Goal: Task Accomplishment & Management: Use online tool/utility

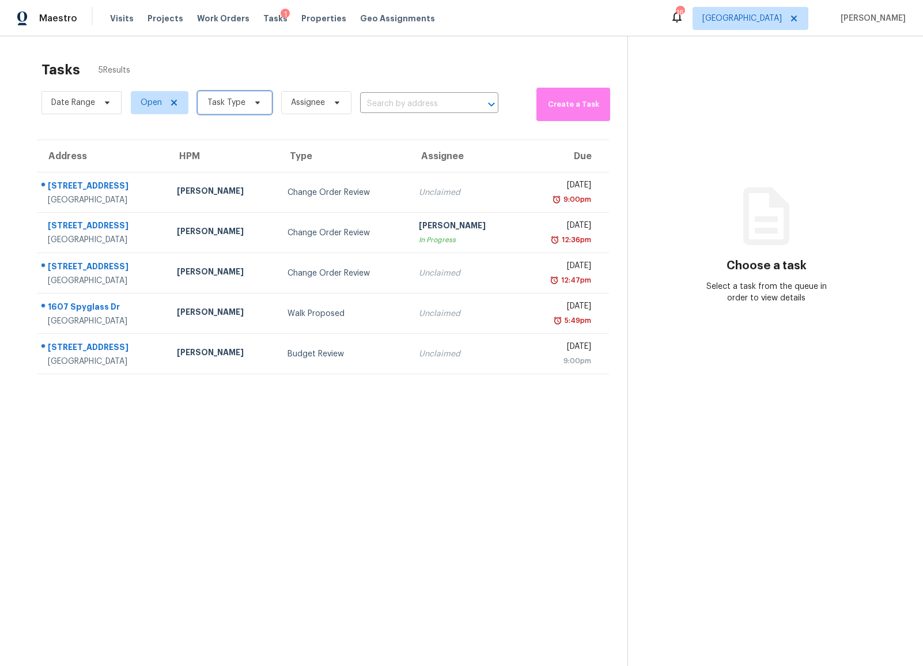
click at [244, 110] on span "Task Type" at bounding box center [235, 102] width 74 height 23
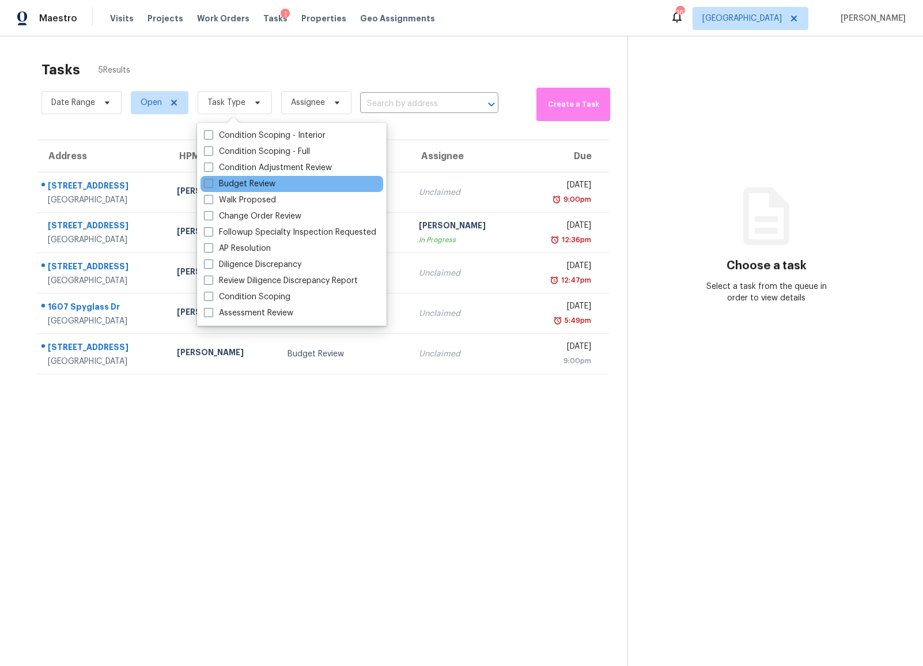
click at [212, 182] on span at bounding box center [208, 183] width 9 height 9
click at [212, 182] on input "Budget Review" at bounding box center [207, 181] width 7 height 7
checkbox input "true"
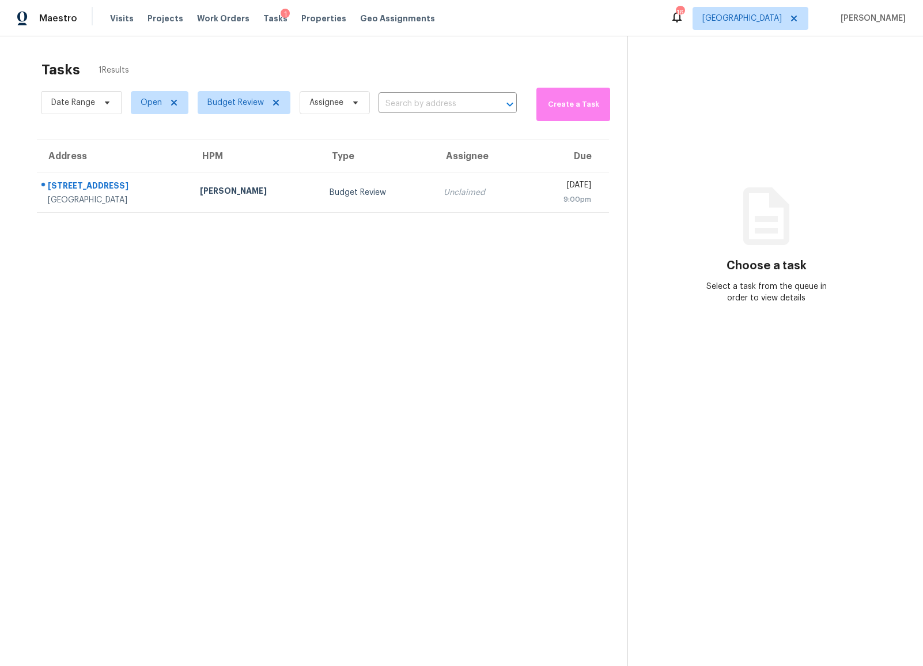
click at [153, 490] on section "Tasks 1 Results Date Range Open Budget Review Assignee ​ Create a Task Address …" at bounding box center [322, 378] width 609 height 647
click at [286, 54] on div "Tasks 1 Results Date Range Open Budget Review Assignee ​ Create a Task Address …" at bounding box center [461, 369] width 923 height 666
